Goal: Information Seeking & Learning: Understand process/instructions

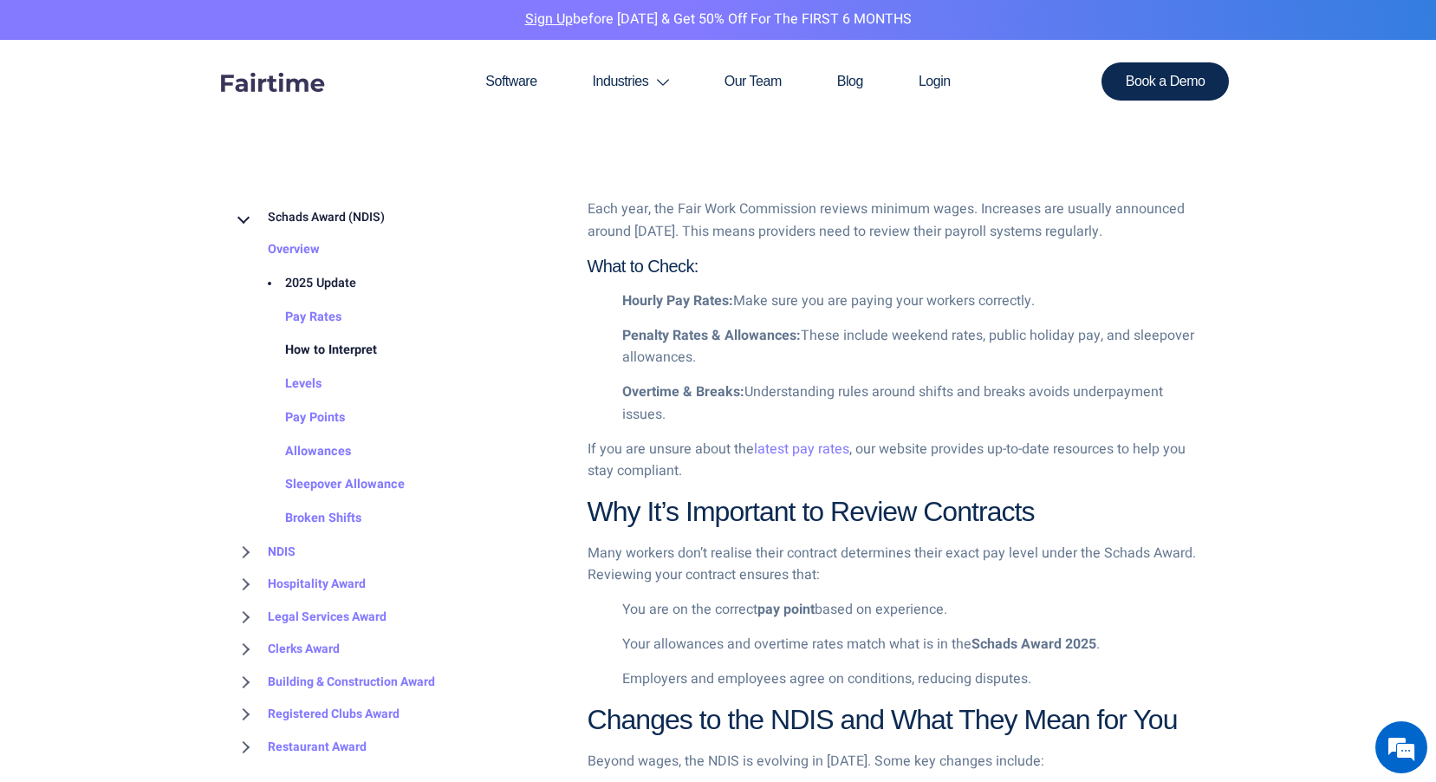
click at [343, 351] on link "How to Interpret" at bounding box center [313, 352] width 127 height 34
click at [311, 383] on link "Levels" at bounding box center [285, 384] width 71 height 34
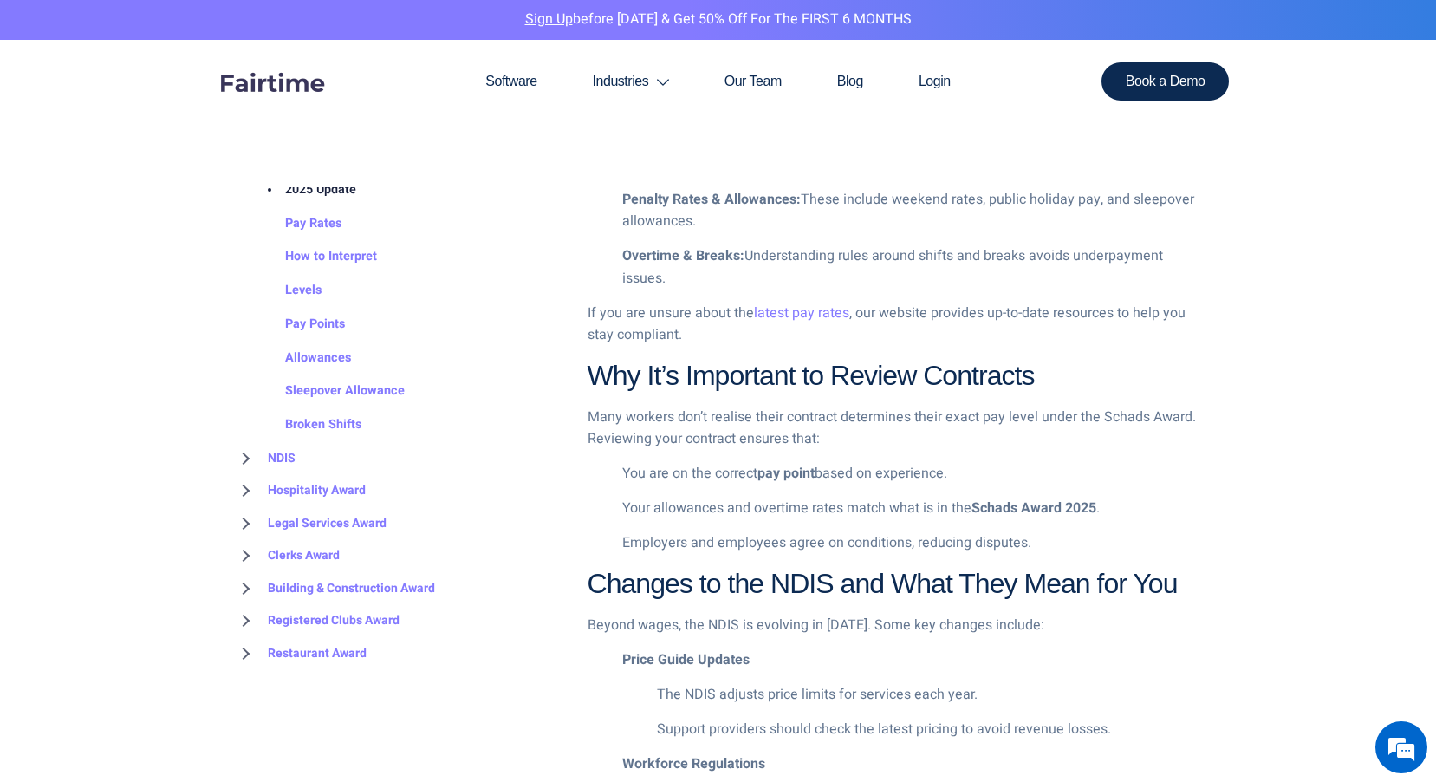
scroll to position [1560, 0]
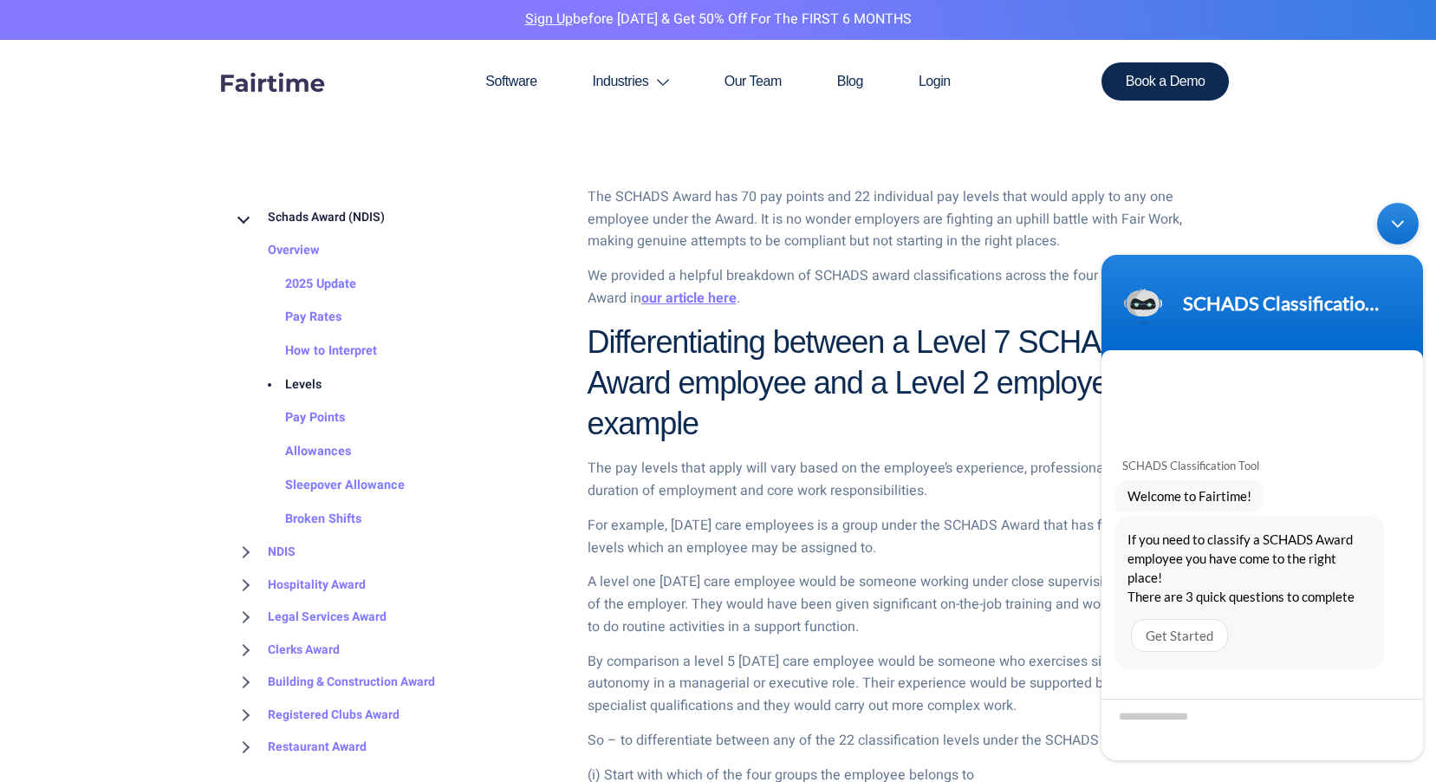
scroll to position [1213, 0]
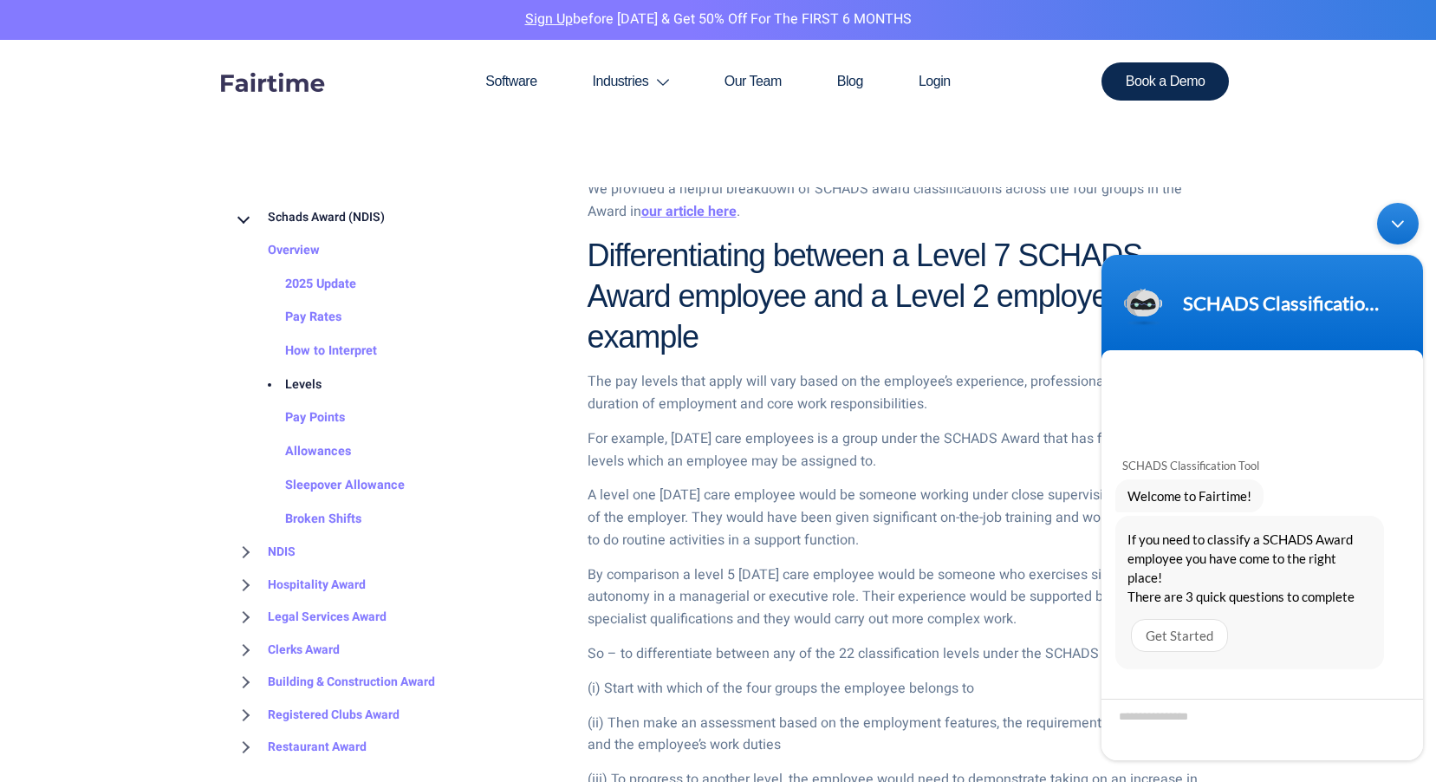
click at [1273, 211] on body "SCHADS Classification Tool SCHADS Classification Tool Welcome to Fairtime! If y…" at bounding box center [1262, 481] width 339 height 575
click at [1397, 221] on div "Minimize live chat window" at bounding box center [1398, 224] width 42 height 42
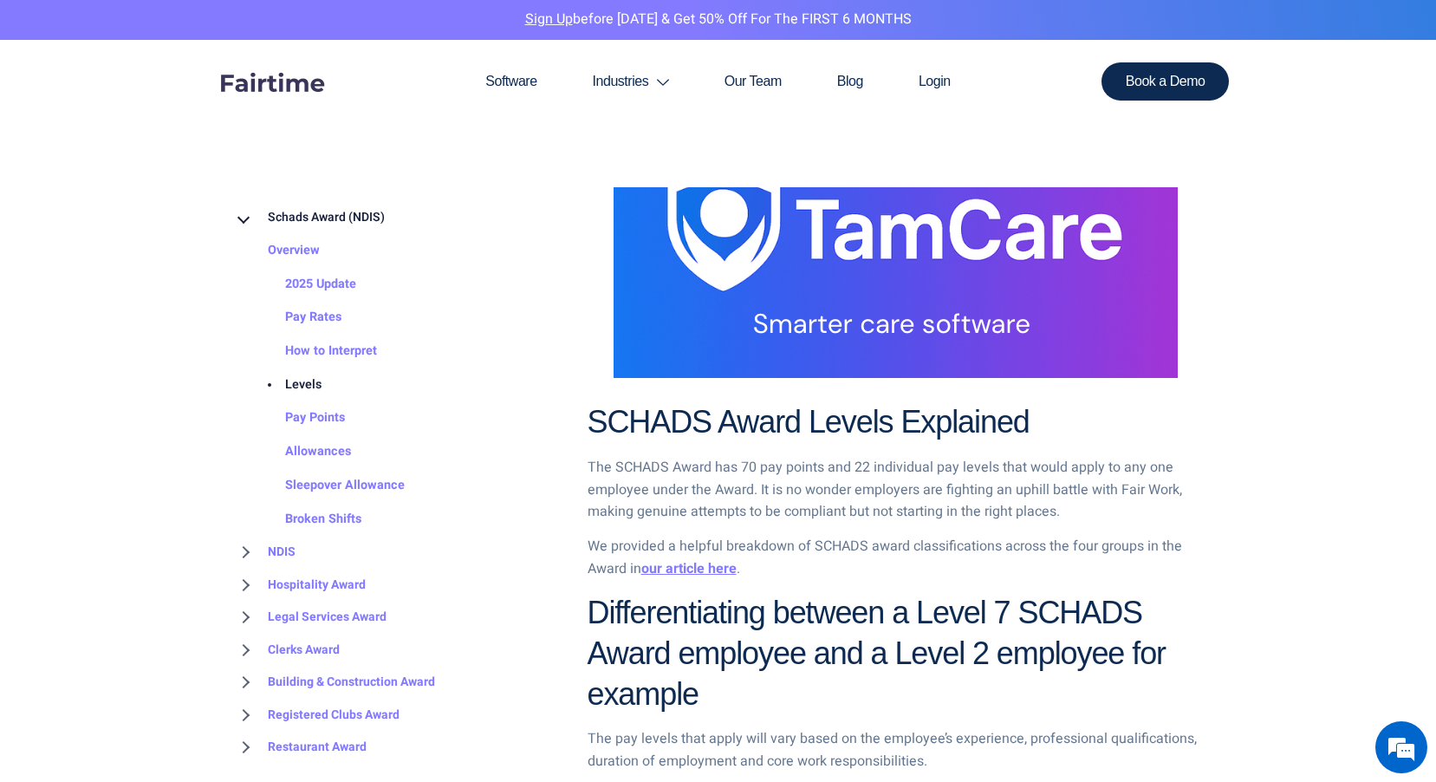
scroll to position [780, 0]
